Goal: Information Seeking & Learning: Learn about a topic

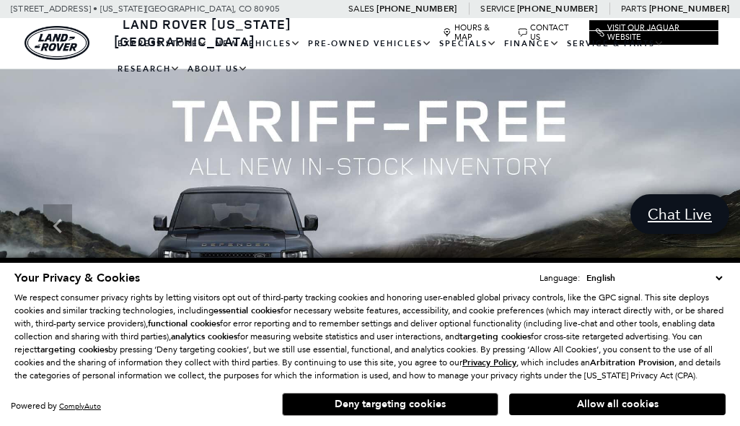
click at [442, 402] on button "Deny targeting cookies" at bounding box center [390, 404] width 216 height 23
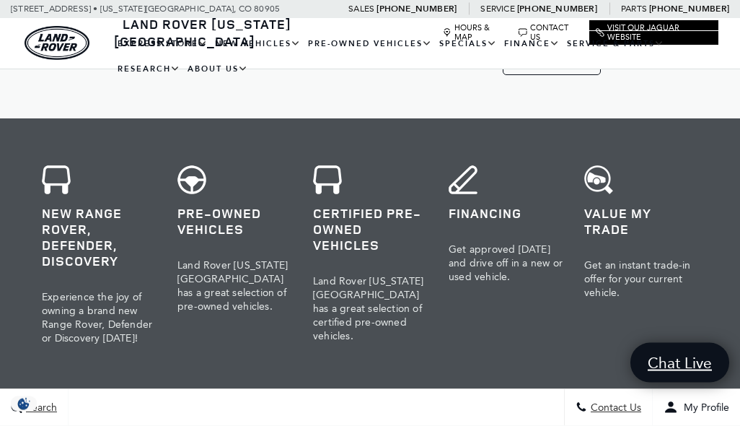
scroll to position [525, 0]
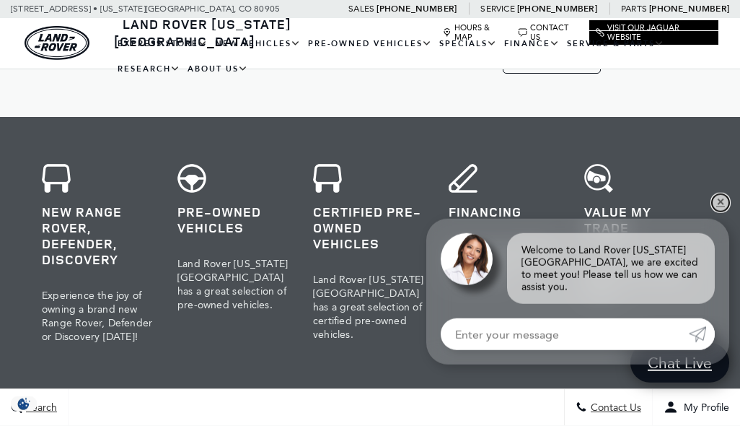
click at [719, 211] on link "✕" at bounding box center [720, 202] width 17 height 17
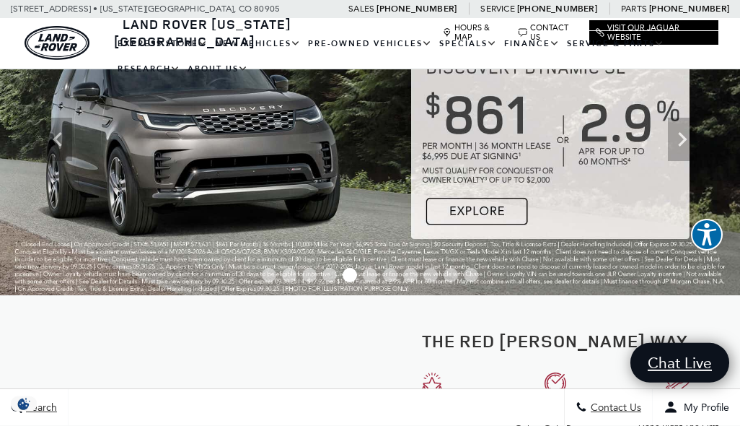
scroll to position [0, 0]
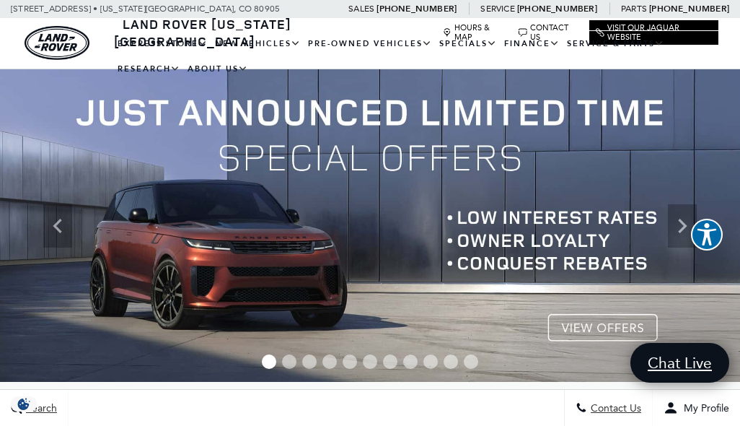
click at [603, 324] on img at bounding box center [370, 225] width 740 height 312
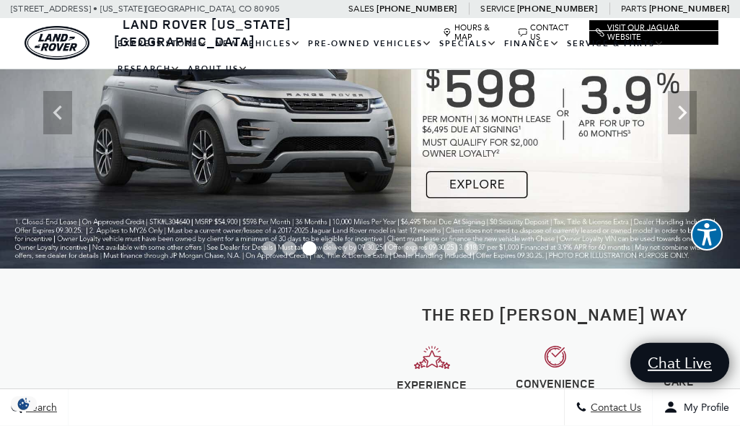
scroll to position [113, 0]
click at [231, 49] on link "New Vehicles" at bounding box center [257, 43] width 93 height 25
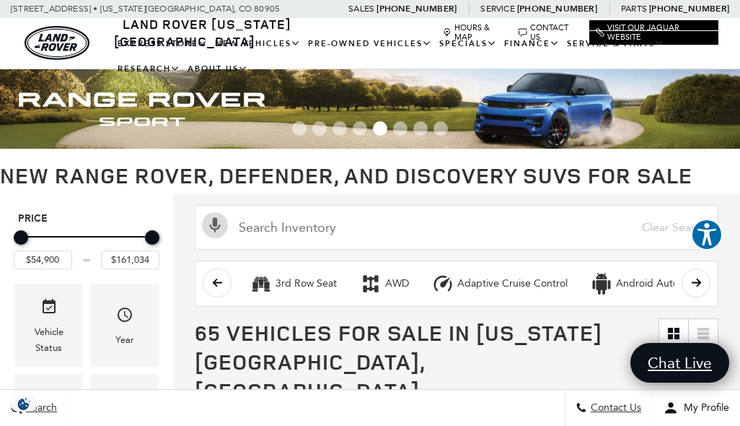
scroll to position [172, 0]
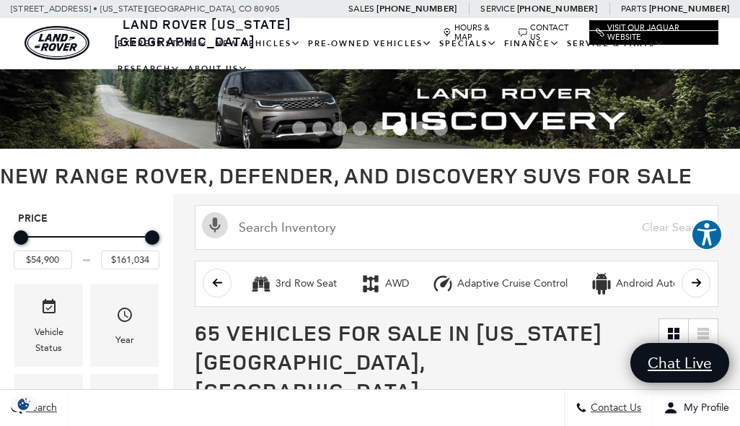
click at [0, 0] on link "Defender 110" at bounding box center [0, 0] width 0 height 0
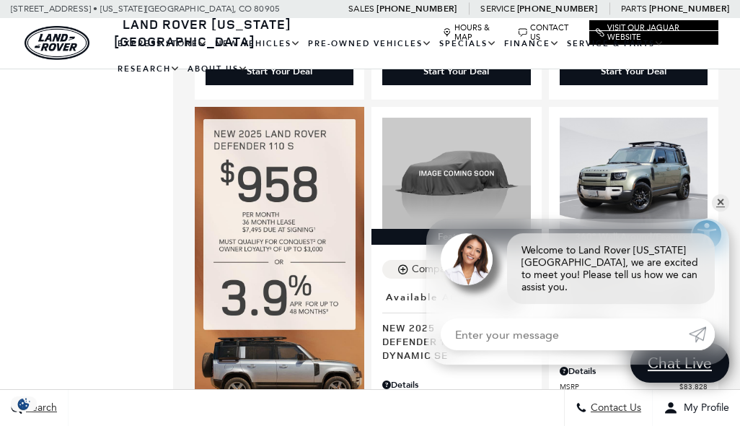
scroll to position [841, 0]
click at [719, 211] on link "✕" at bounding box center [720, 202] width 17 height 17
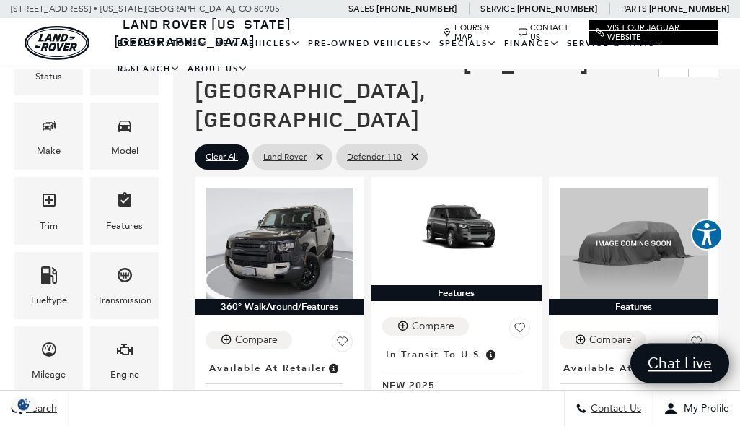
scroll to position [226, 0]
click at [502, 391] on span "Defender 110 400PS S" at bounding box center [450, 398] width 137 height 14
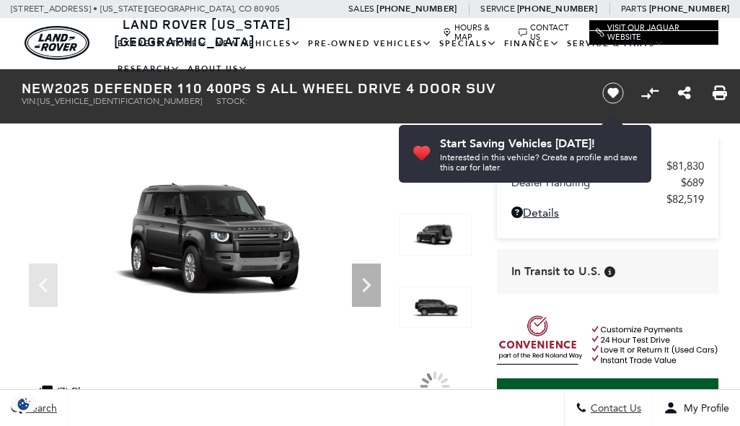
click at [374, 286] on icon "Next" at bounding box center [366, 285] width 29 height 29
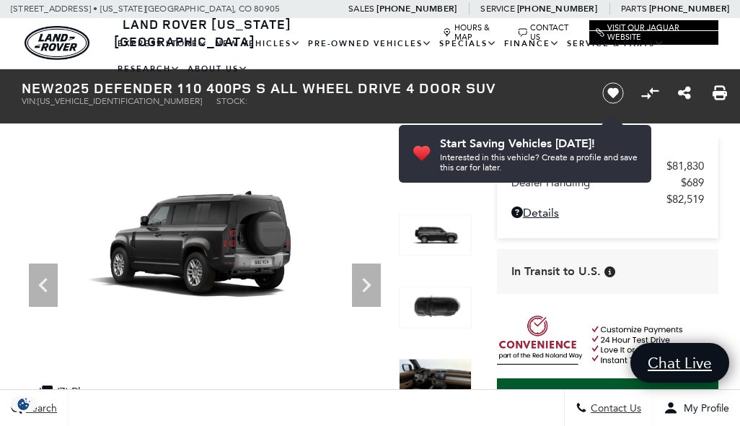
click at [176, 235] on img at bounding box center [205, 244] width 367 height 206
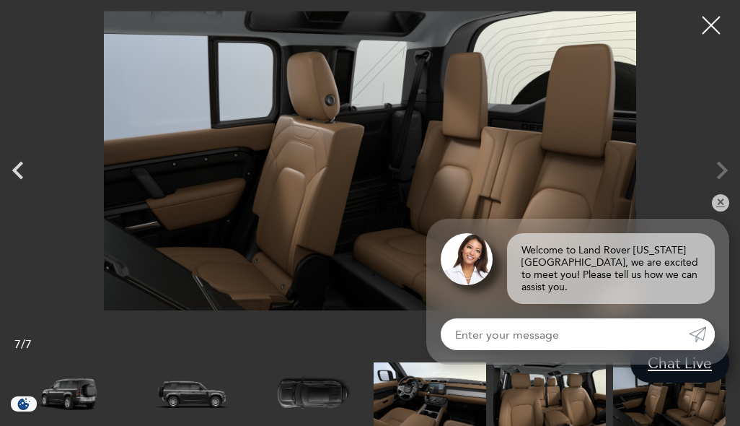
click at [719, 178] on div at bounding box center [370, 160] width 740 height 299
click at [723, 209] on link "✕" at bounding box center [720, 202] width 17 height 17
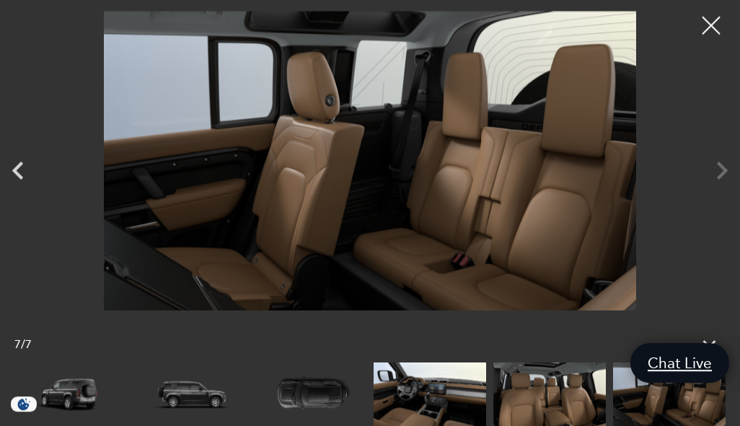
scroll to position [302, 0]
click at [718, 28] on div at bounding box center [711, 25] width 36 height 36
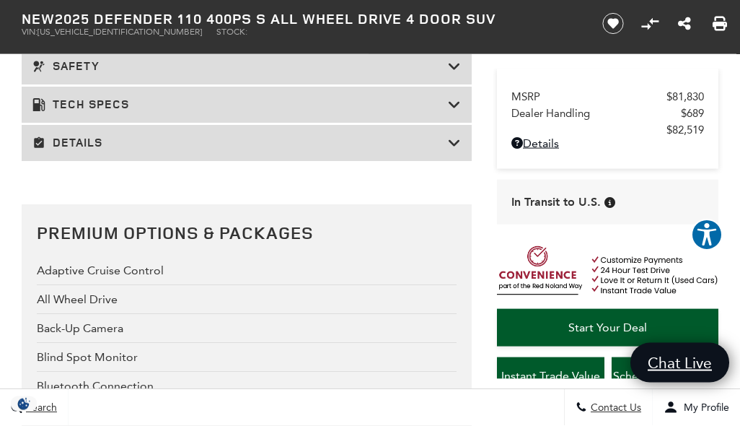
scroll to position [2300, 0]
